Goal: Use online tool/utility: Utilize a website feature to perform a specific function

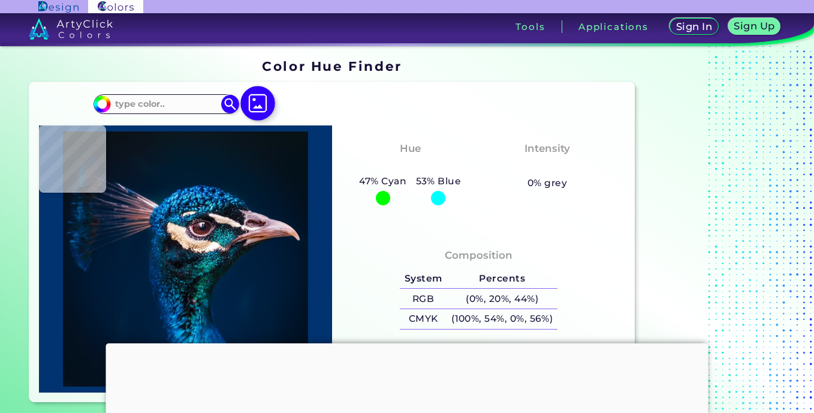
click at [258, 95] on img at bounding box center [258, 103] width 35 height 35
click at [0, 0] on input "file" at bounding box center [0, 0] width 0 height 0
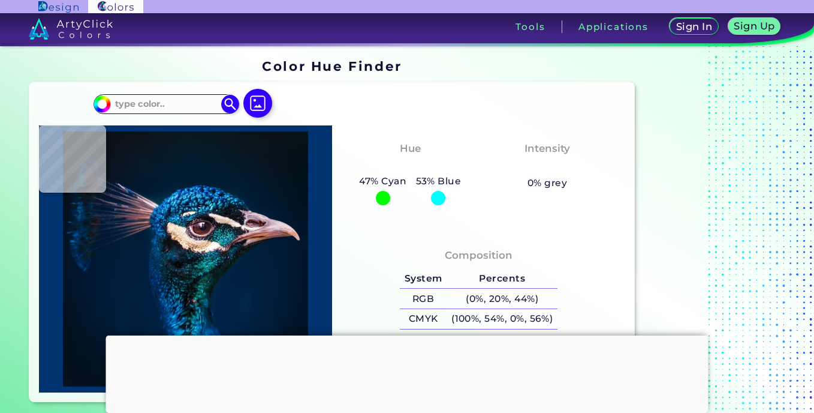
type input "#6f7a09"
type input "#6F7A09"
type input "#9aa93b"
type input "#9AA93B"
type input "#b4c356"
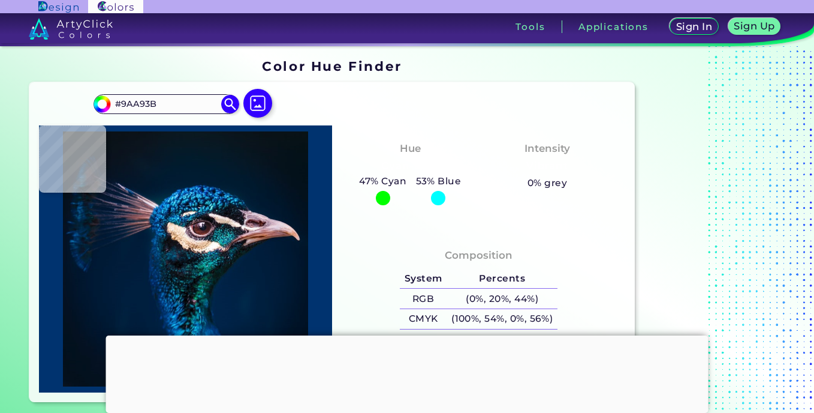
type input "#B4C356"
type input "#a3b849"
type input "#A3B849"
type input "#82941d"
type input "#82941D"
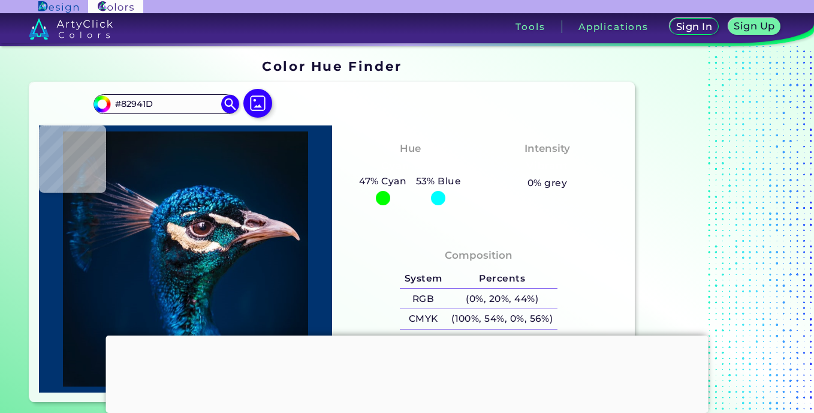
type input "#9eb531"
type input "#9EB531"
type input "#757418"
type input "#c1c73f"
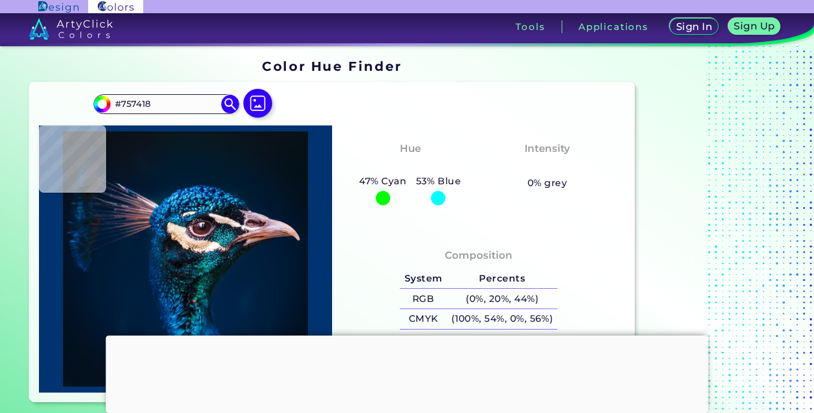
type input "#C1C73F"
type input "#aaaf51"
type input "#AAAF51"
type input "#647106"
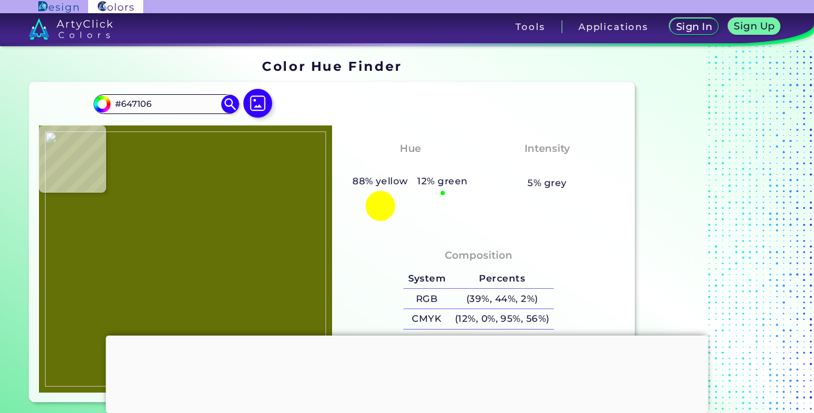
type input "#b6af69"
type input "#B6AF69"
type input "#598219"
type input "#4f7f11"
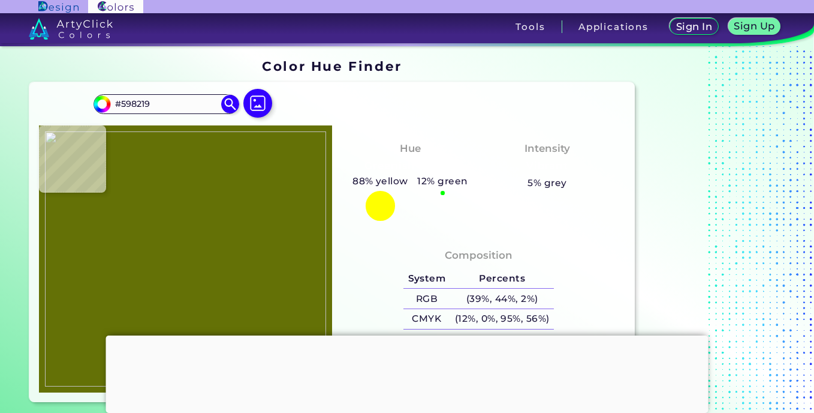
type input "#4F7F11"
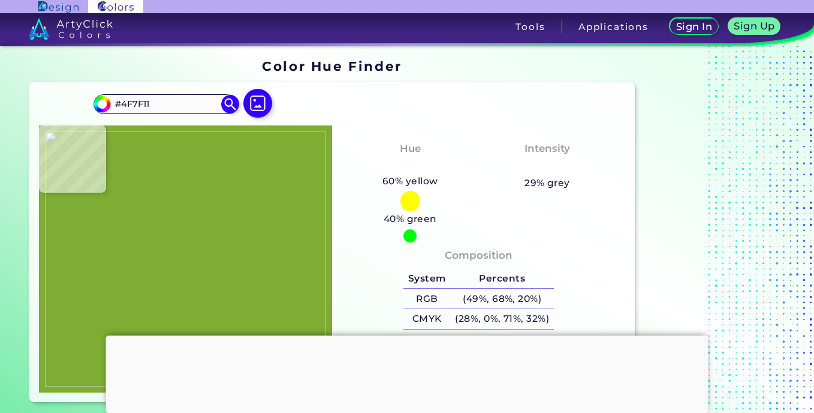
type input "#7dad33"
type input "#7DAD33"
type input "#7fa631"
type input "#7FA631"
type input "#769122"
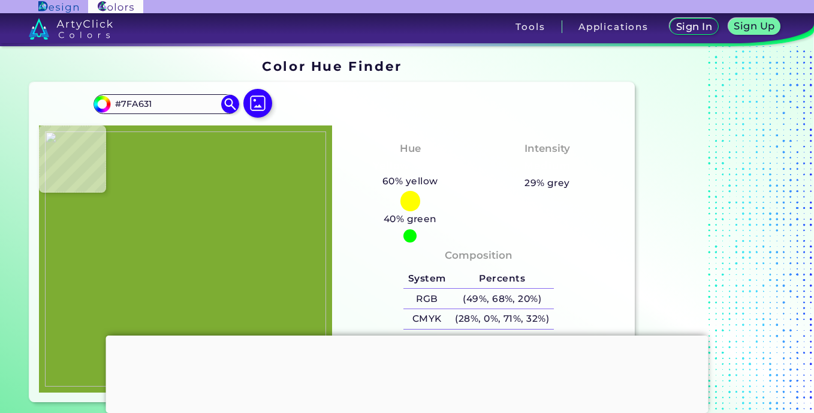
type input "#769122"
type input "#819926"
type input "#87b02c"
type input "#87B02C"
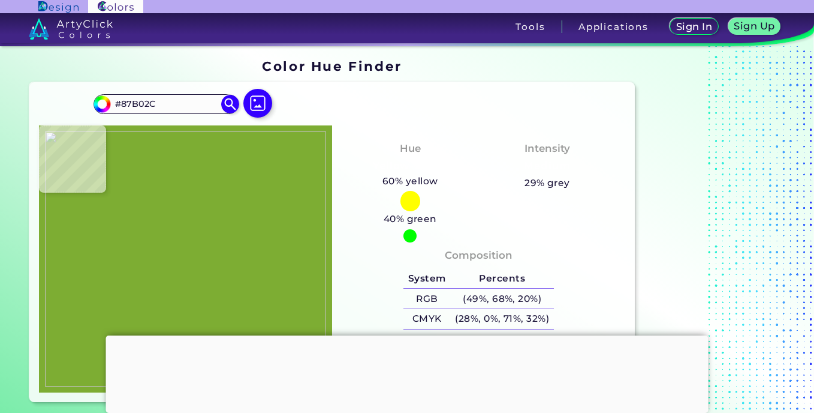
type input "#6e892d"
type input "#6E892D"
type input "#959b1c"
type input "#959B1C"
type input "#7c9810"
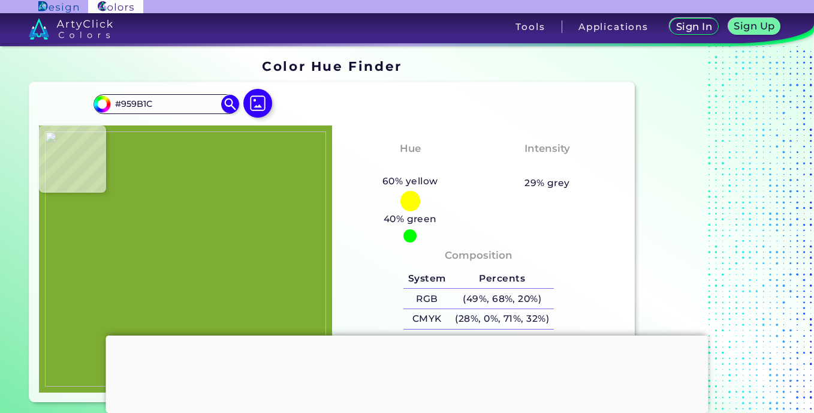
type input "#7C9810"
type input "#6c9517"
type input "#6C9517"
type input "#71a326"
type input "#71A326"
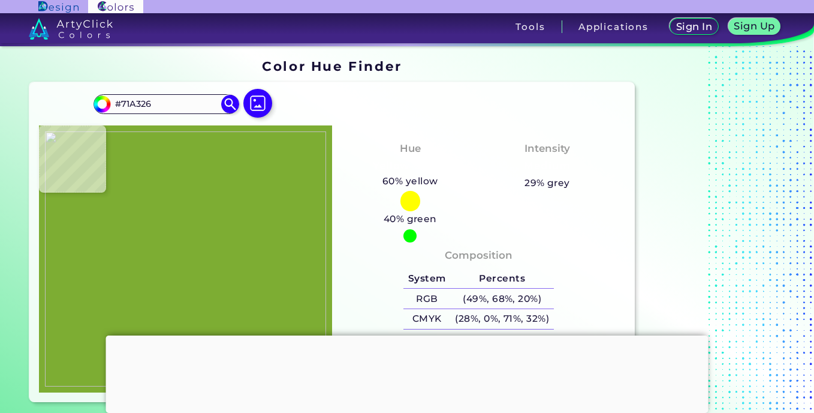
type input "#6c9419"
type input "#6C9419"
type input "#82a426"
type input "#82A426"
type input "#879b1a"
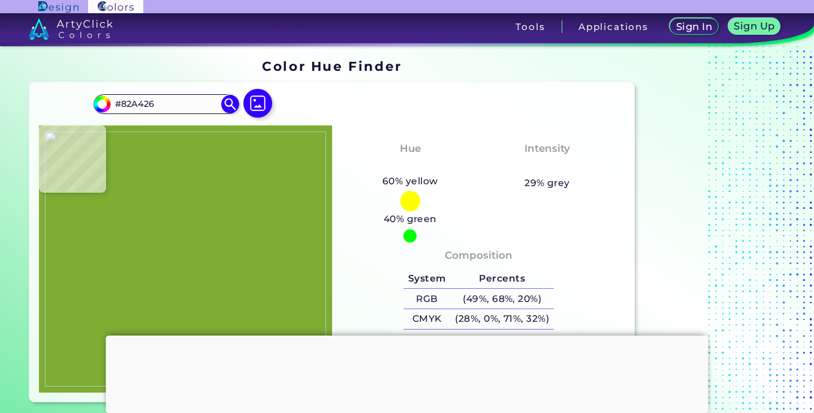
type input "#879B1A"
type input "#8a9d21"
type input "#8A9D21"
type input "#858f1e"
type input "#858F1E"
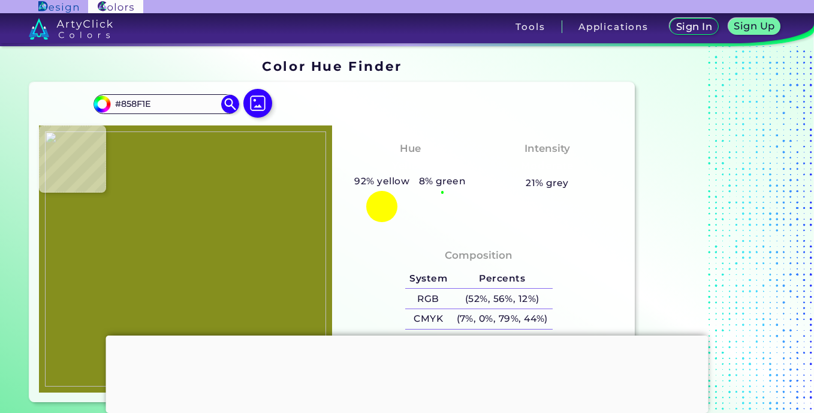
type input "#a0b123"
type input "#A0B123"
type input "#98a118"
type input "#98A118"
type input "#a39b2b"
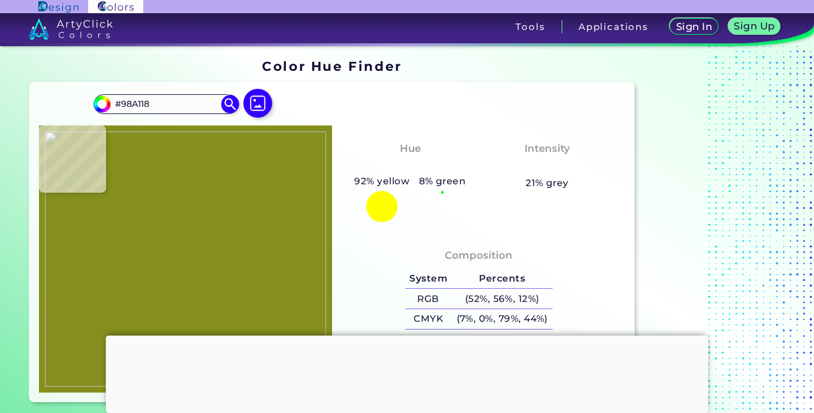
type input "#A39B2B"
type input "#685901"
type input "#604f09"
type input "#604F09"
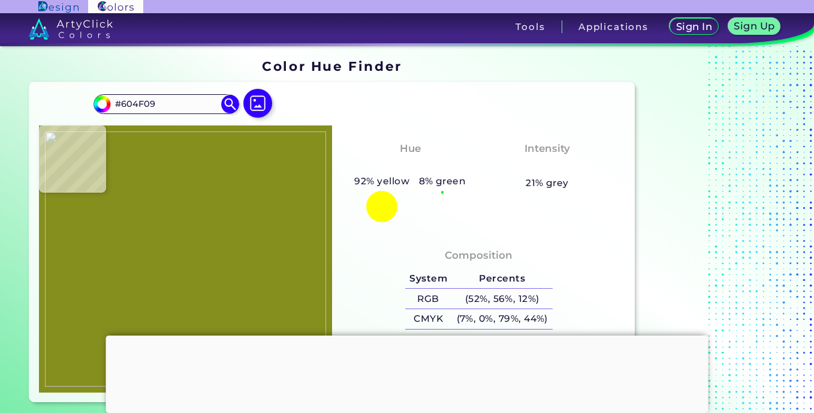
type input "#7d6d23"
type input "#7D6D23"
type input "#75671f"
type input "#75671F"
type input "#493d0d"
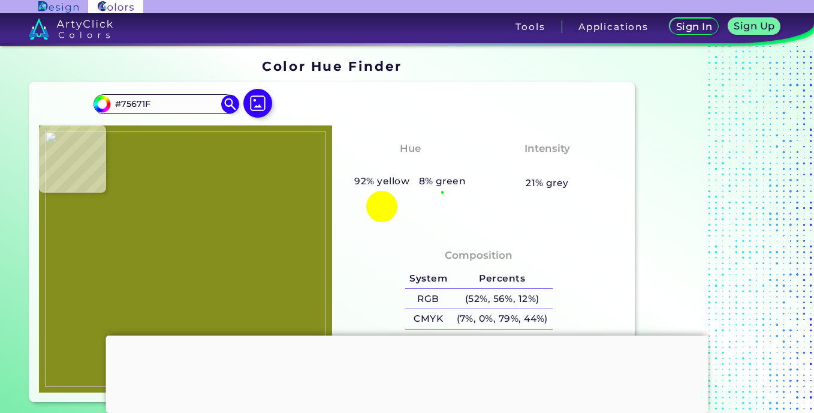
type input "#493D0D"
type input "#4f4603"
type input "#4F4603"
type input "#868416"
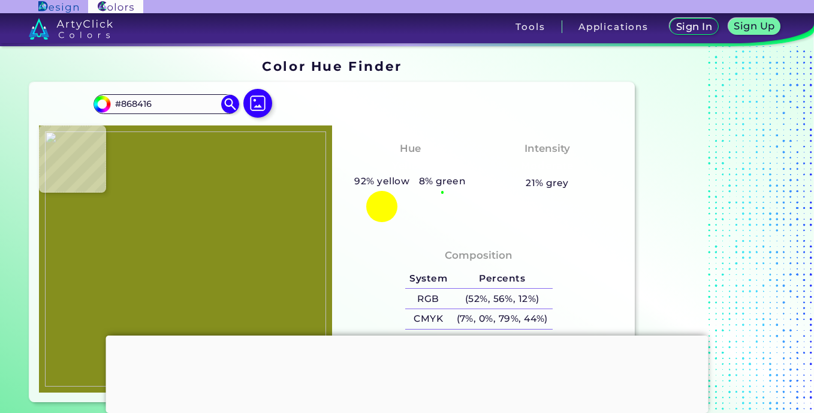
type input "#adab3d"
type input "#ADAB3D"
type input "#c8c662"
type input "#C8C662"
type input "#cdca69"
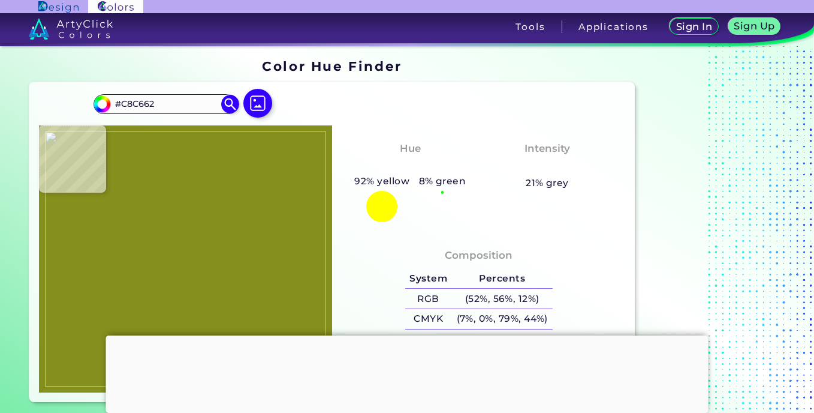
type input "#CDCA69"
type input "#c4c364"
type input "#C4C364"
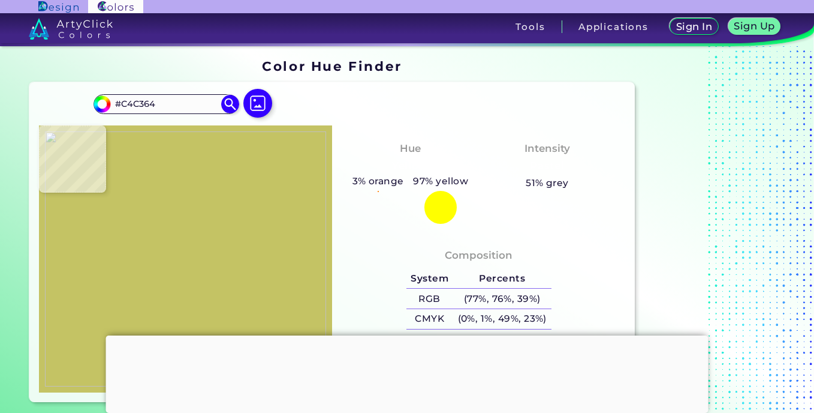
type input "#bfbe62"
type input "#BFBE62"
type input "#c0c068"
type input "#C0C068"
type input "#d0d37a"
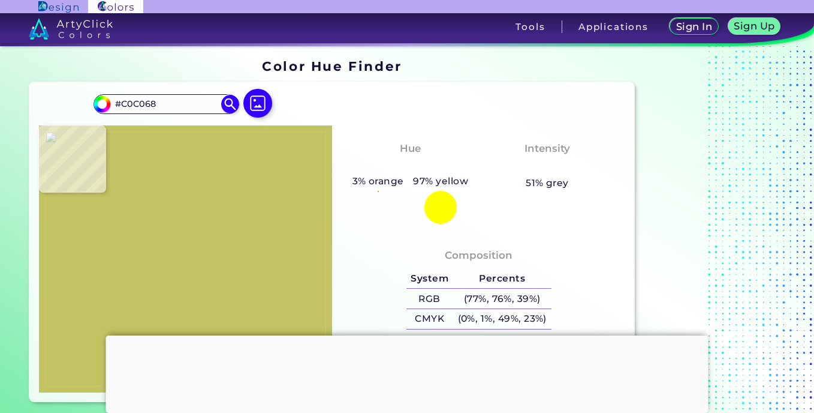
type input "#D0D37A"
type input "#c1c46b"
type input "#C1C46B"
type input "#b9be66"
type input "#B9BE66"
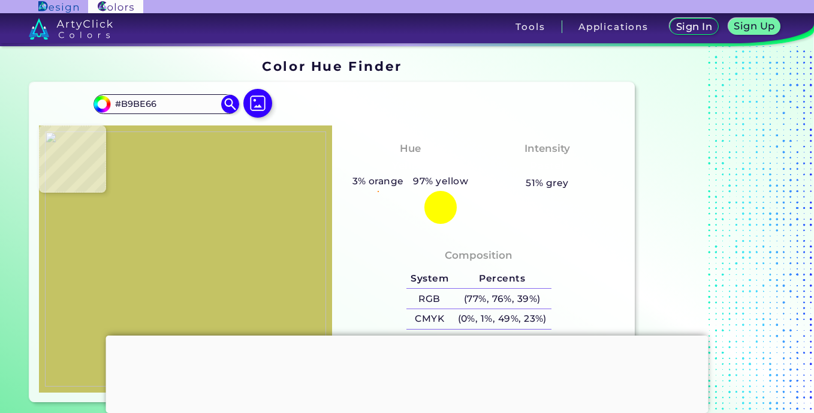
type input "#cacf7a"
type input "#CACF7A"
type input "#abad5a"
type input "#ABAD5A"
type input "#b1b55e"
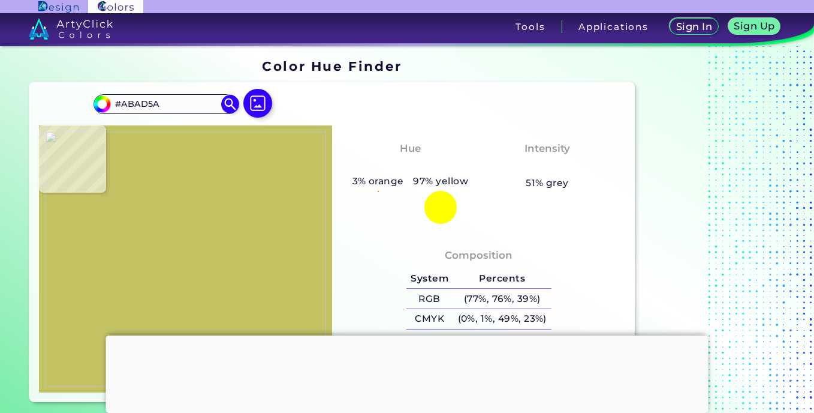
type input "#B1B55E"
type input "#bdc162"
type input "#BDC162"
type input "#bbc15c"
type input "#BBC15C"
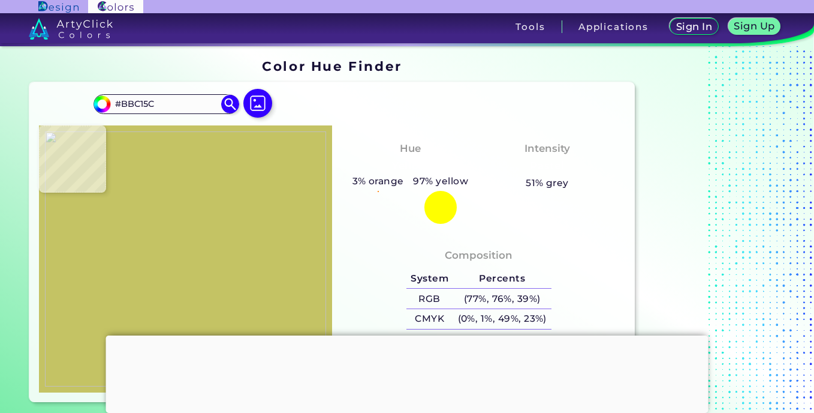
type input "#bfc65e"
type input "#BFC65E"
type input "#bbca63"
type input "#BBCA63"
type input "#b2ca69"
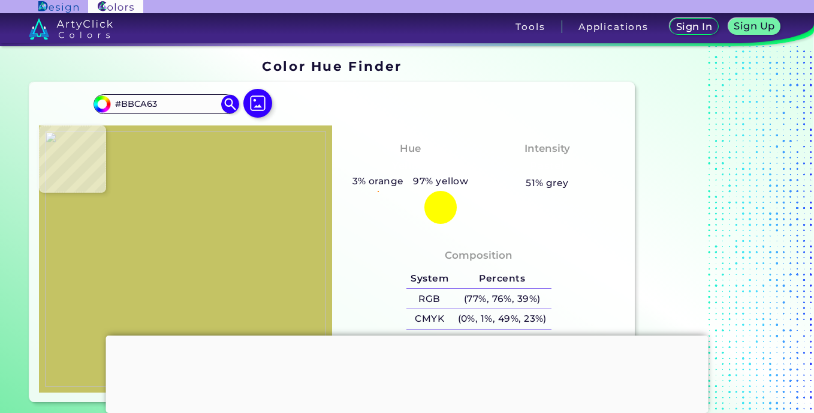
type input "#B2CA69"
type input "#b6d270"
type input "#B6D270"
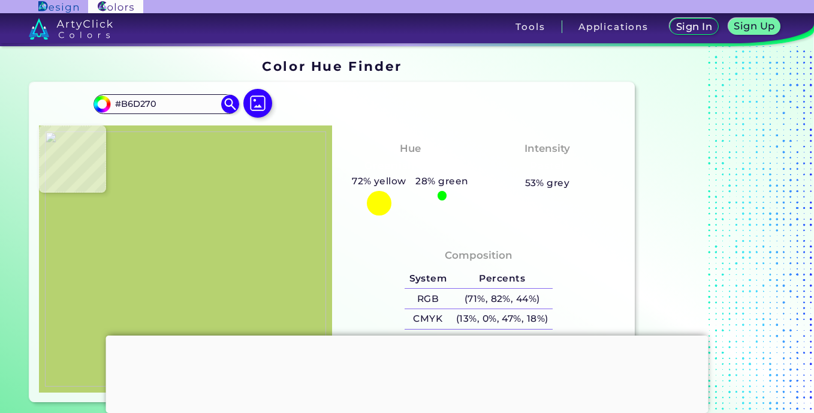
type input "#accf68"
type input "#ACCF68"
type input "#a9d05f"
type input "#A9D05F"
type input "#aad15e"
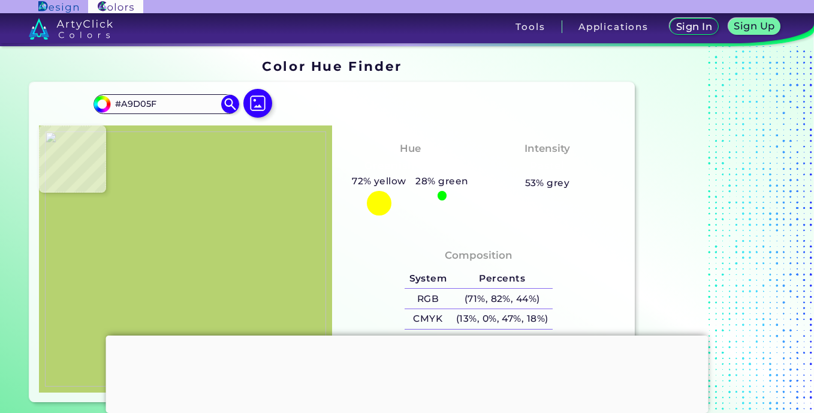
type input "#AAD15E"
type input "#a7cd57"
type input "#A7CD57"
type input "#acd45d"
type input "#ACD45D"
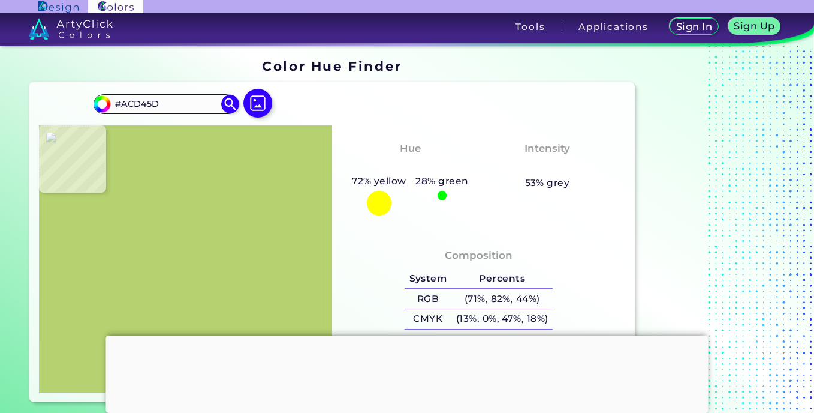
type input "#a8d159"
type input "#A8D159"
type input "#9cc84e"
type input "#9CC84E"
type input "#91bc47"
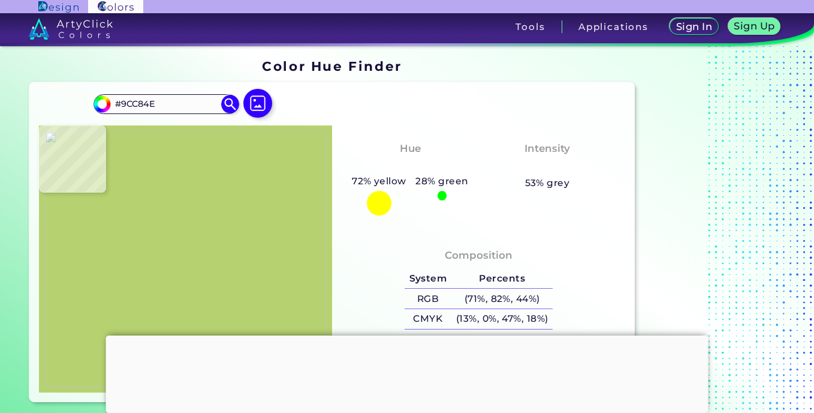
type input "#91BC47"
type input "#bbe577"
type input "#BBE577"
type input "#b2dc73"
type input "#B2DC73"
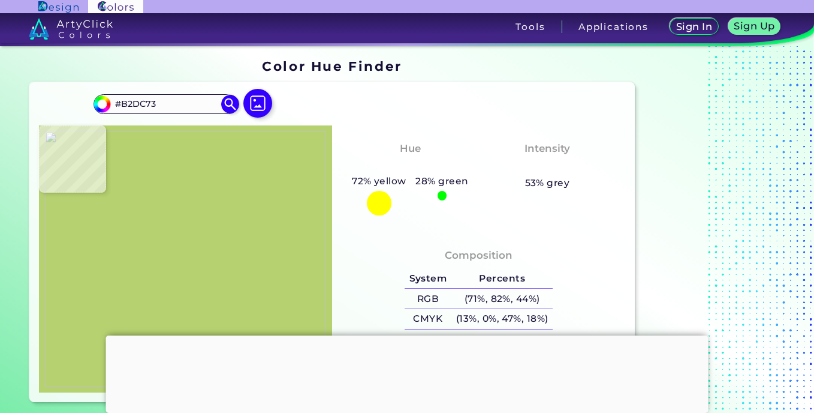
type input "#a7cf70"
type input "#A7CF70"
type input "#a4cb6e"
type input "#A4CB6E"
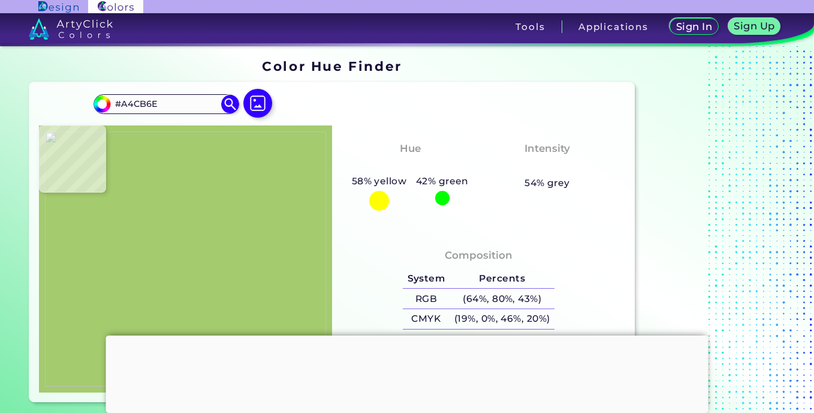
type input "#a2cb68"
type input "#A2CB68"
type input "#a0ca62"
type input "#A0CA62"
type input "#a2cc66"
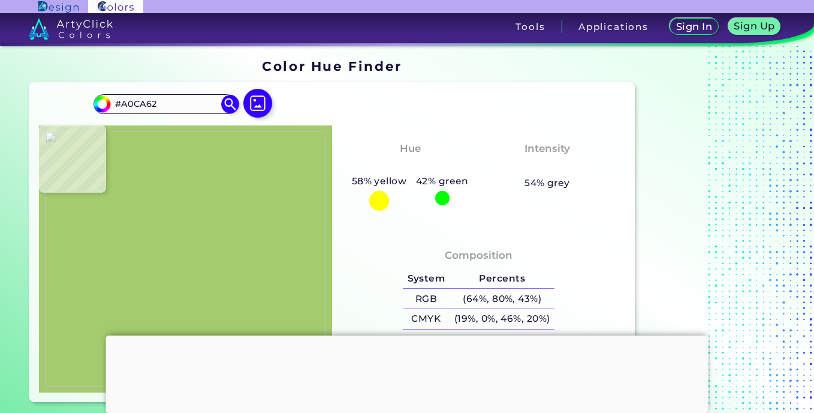
type input "#A2CC66"
type input "#a3cc6a"
type input "#A3CC6A"
type input "#a2cc5e"
type input "#A2CC5E"
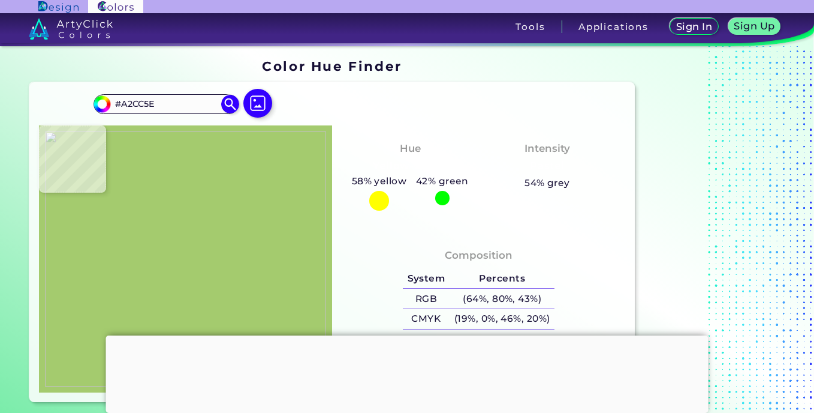
type input "#a3ce64"
type input "#A3CE64"
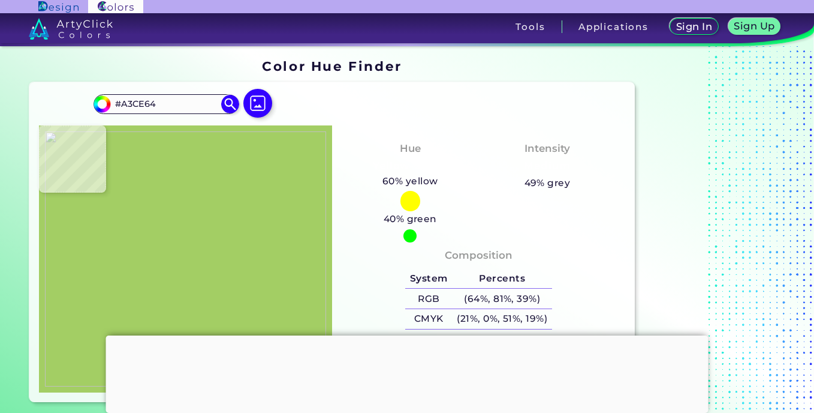
type input "#9dc356"
type input "#9DC356"
type input "#a6c556"
type input "#A6C556"
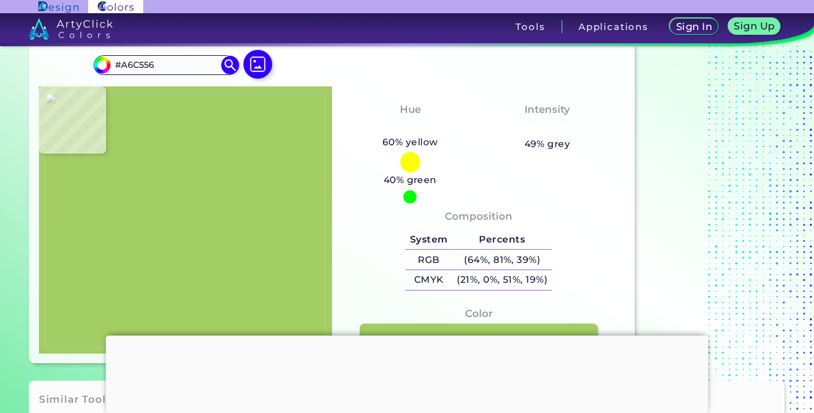
type input "#80a53b"
type input "#80A53B"
type input "#8eb04d"
type input "#8EB04D"
type input "#7b9d46"
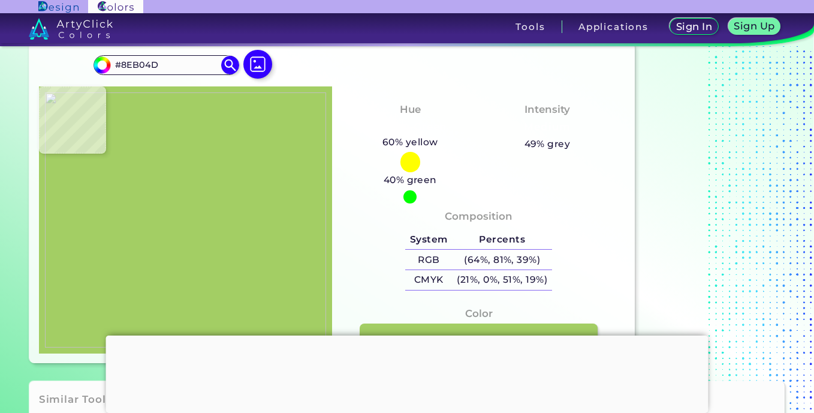
type input "#7B9D46"
type input "#779b3d"
type input "#779B3D"
type input "#84a651"
type input "#84A651"
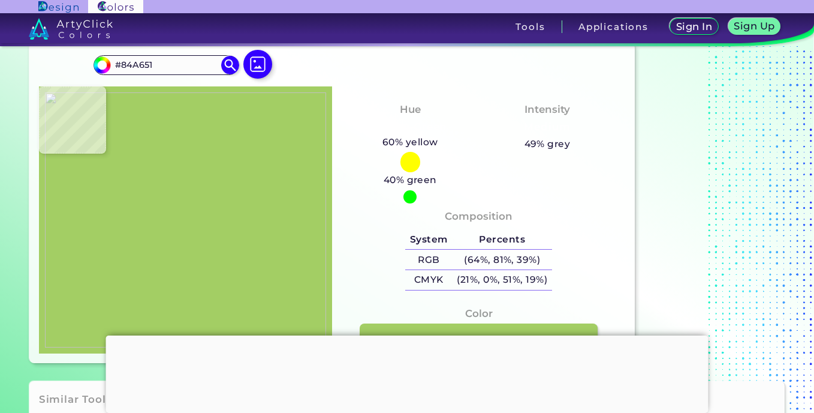
type input "#96b75c"
type input "#96B75C"
type input "#7fa43b"
type input "#7FA43B"
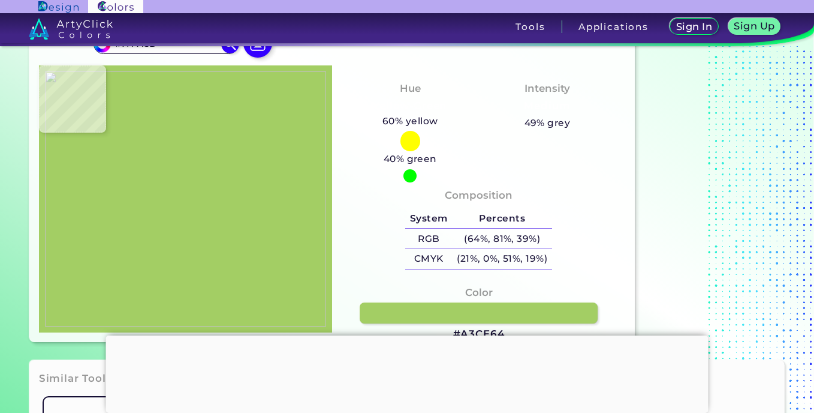
type input "#8fb44a"
type input "#8FB44A"
type input "#89ae44"
type input "#89AE44"
type input "#91b650"
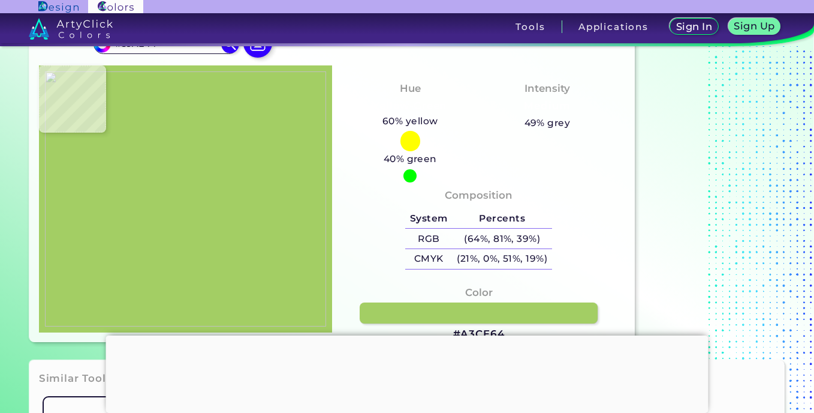
type input "#91B650"
type input "#9bc261"
type input "#9BC261"
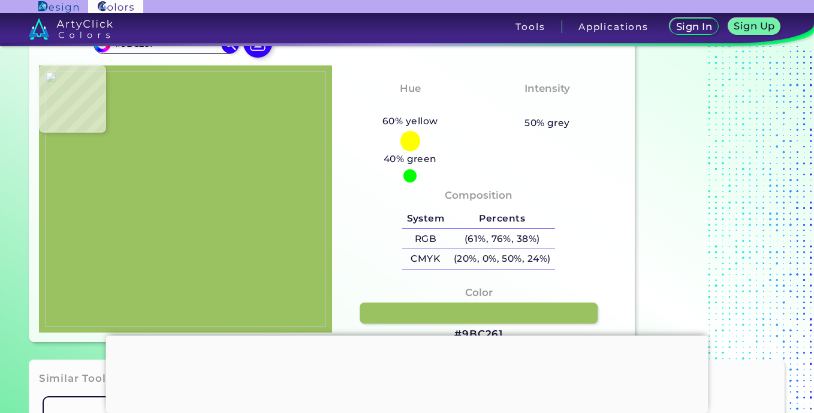
type input "#8eb757"
type input "#8EB757"
type input "#9bc060"
type input "#9BC060"
type input "#a1c857"
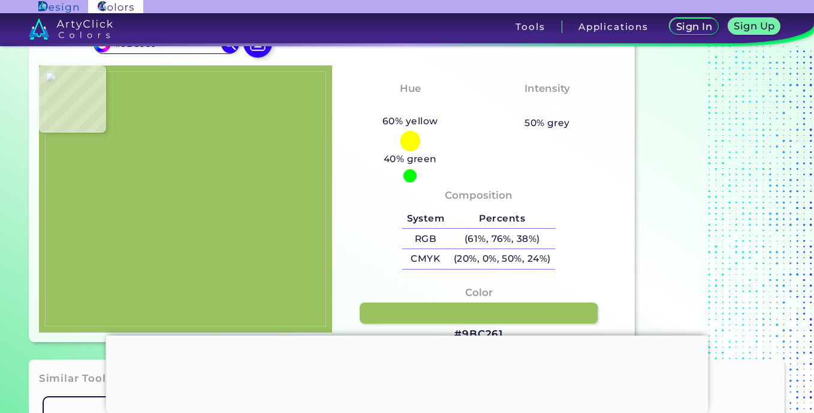
type input "#A1C857"
type input "#a3c85f"
type input "#A3C85F"
type input "#bae360"
type input "#BAE360"
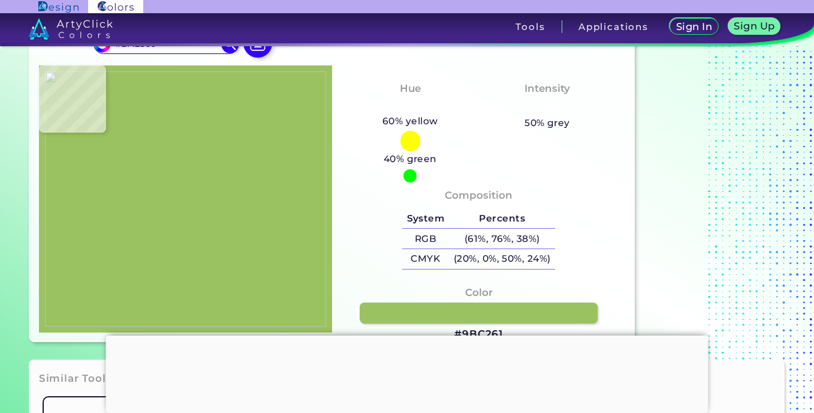
type input "#a6cd5a"
type input "#A6CD5A"
type input "#9dc746"
type input "#9DC746"
type input "#9ac53d"
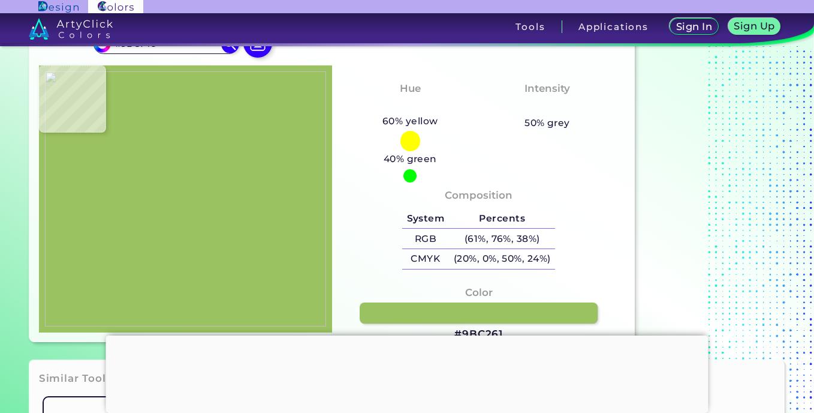
type input "#9AC53D"
type input "#9dc746"
type input "#9DC746"
type input "#a7d056"
type input "#A7D056"
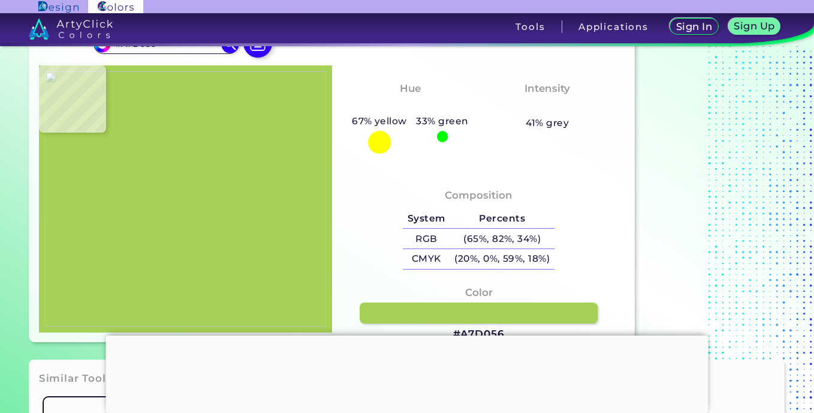
type input "#a6cd5a"
type input "#A6CD5A"
type input "#a8d154"
type input "#A8D154"
type input "#a9d25b"
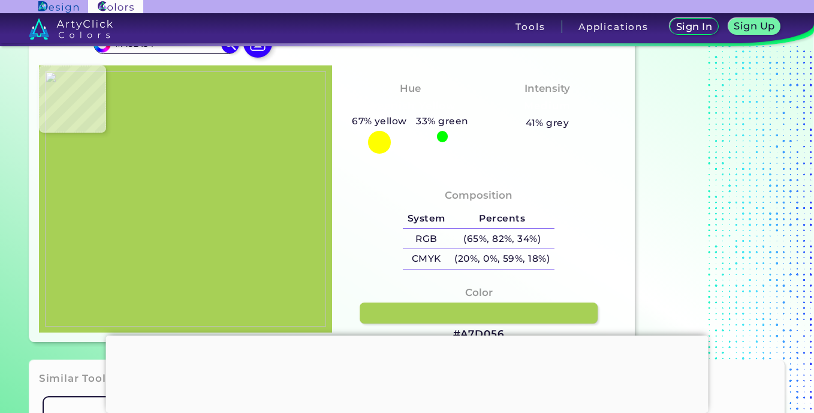
type input "#A9D25B"
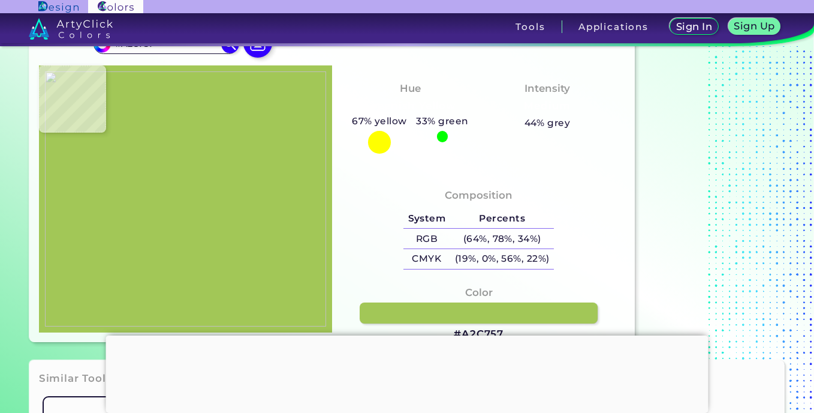
click at [241, 215] on img at bounding box center [185, 198] width 281 height 255
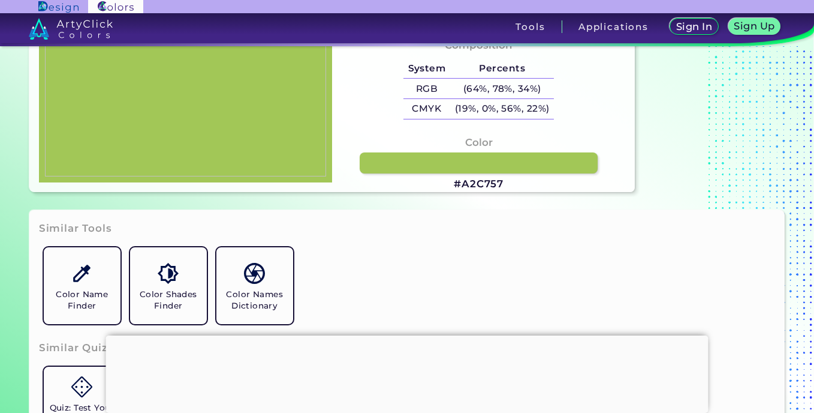
scroll to position [300, 0]
